Goal: Navigation & Orientation: Find specific page/section

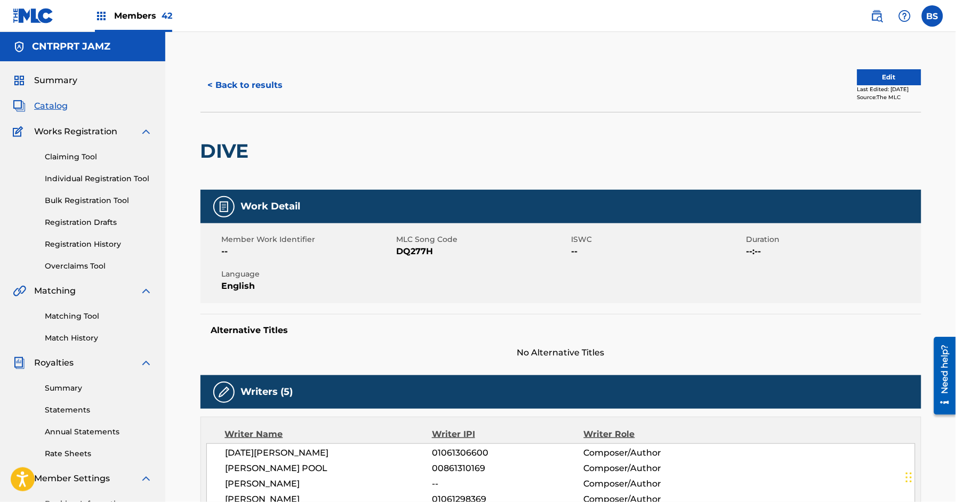
click at [234, 77] on button "< Back to results" at bounding box center [245, 85] width 90 height 27
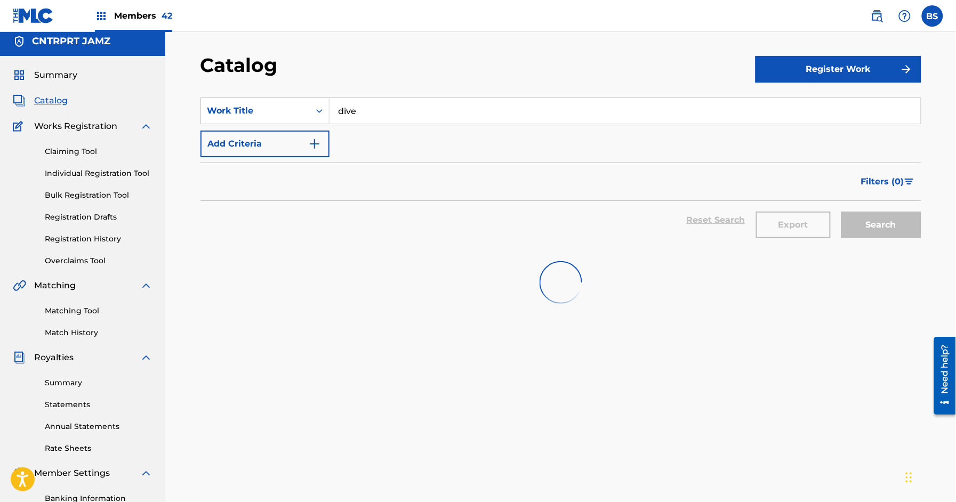
click at [57, 76] on span "Summary" at bounding box center [55, 75] width 43 height 13
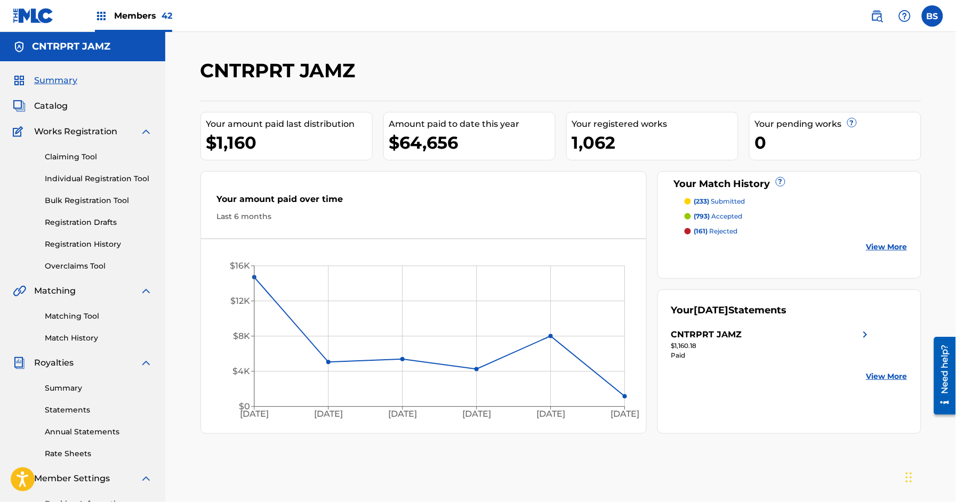
click at [148, 17] on span "Members 42" at bounding box center [143, 16] width 58 height 12
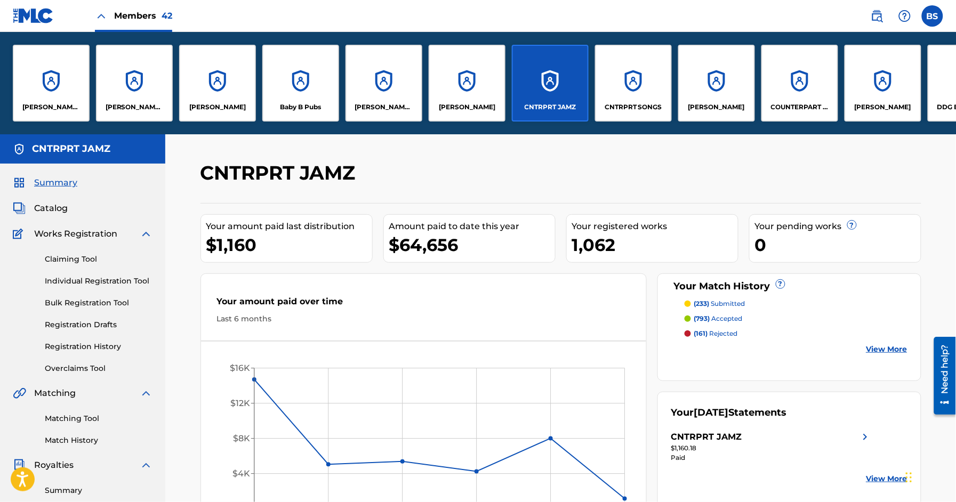
click at [622, 80] on div "CNTRPRT SONGS" at bounding box center [633, 83] width 77 height 77
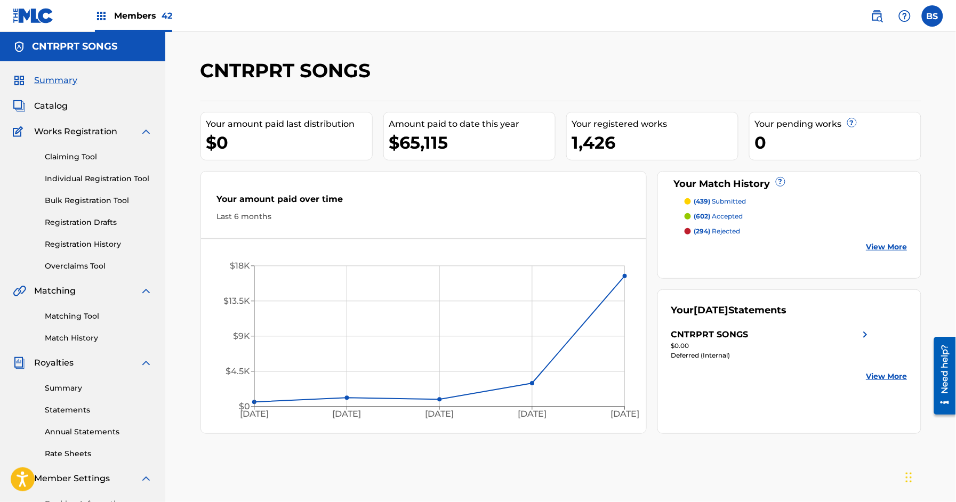
drag, startPoint x: 132, startPoint y: 19, endPoint x: 140, endPoint y: 20, distance: 8.2
click at [132, 19] on span "Members 42" at bounding box center [143, 16] width 58 height 12
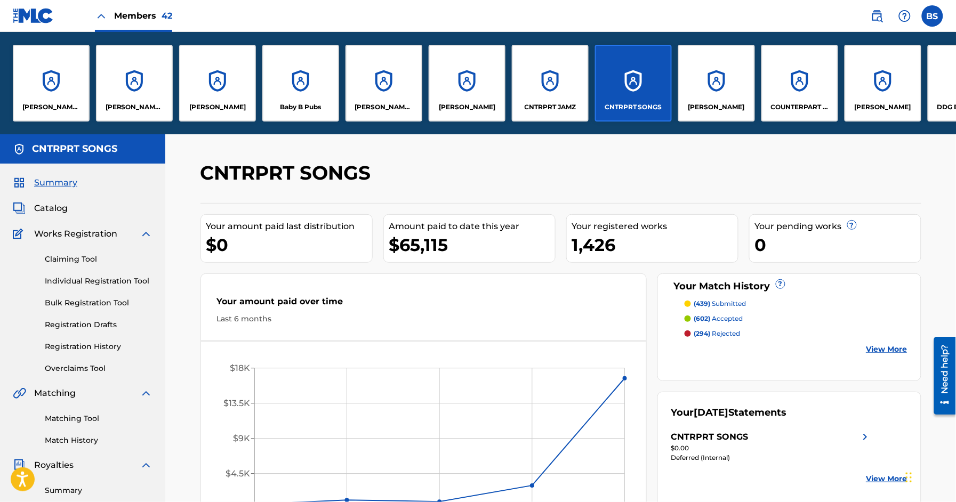
click at [547, 85] on div "CNTRPRT JAMZ" at bounding box center [550, 83] width 77 height 77
